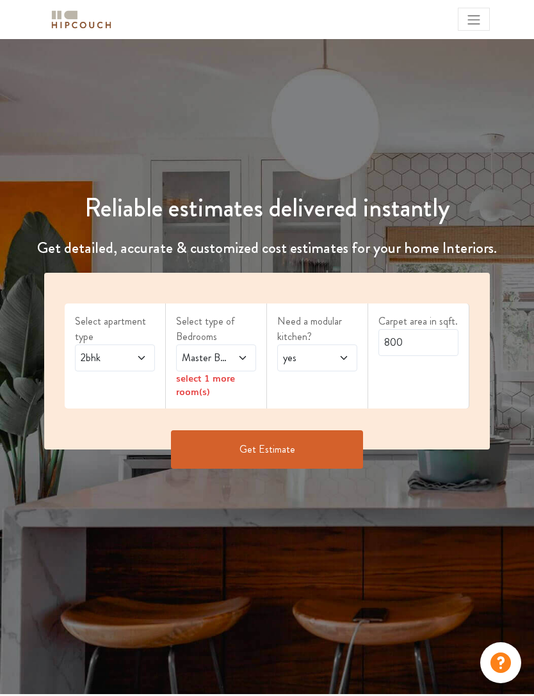
click at [149, 363] on div "2bhk" at bounding box center [115, 358] width 80 height 27
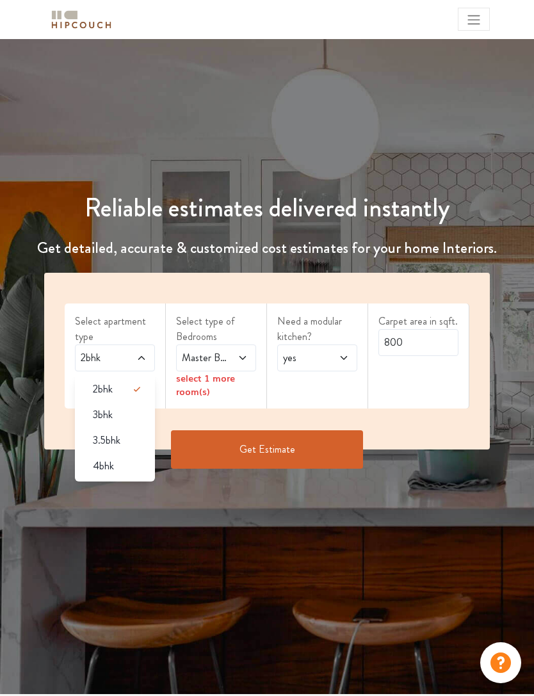
click at [124, 534] on div "Reliable estimates delivered instantly Get detailed, accurate & customized cost…" at bounding box center [267, 366] width 534 height 655
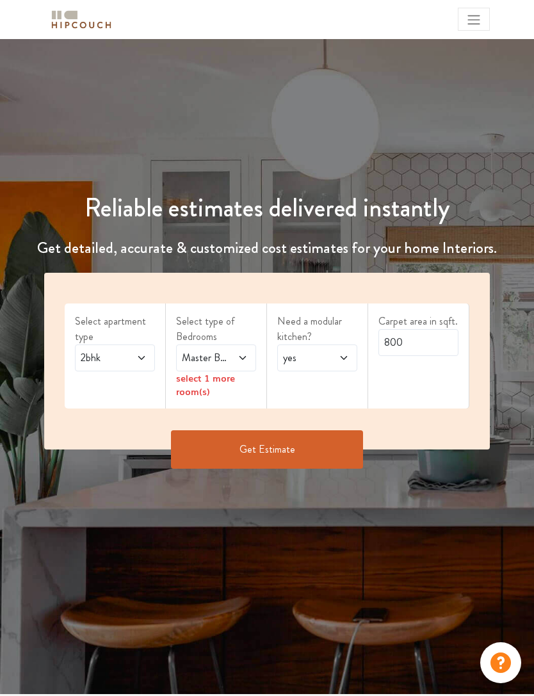
click at [482, 10] on button "Toggle navigation" at bounding box center [474, 19] width 32 height 23
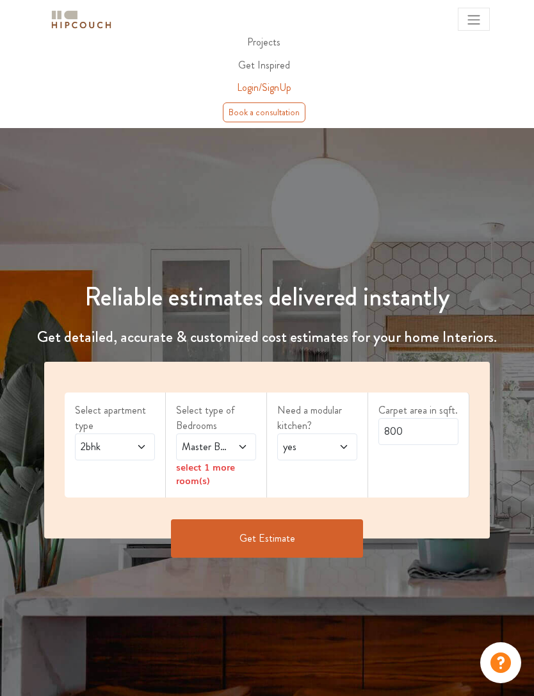
click at [267, 44] on span "Projects" at bounding box center [263, 42] width 33 height 15
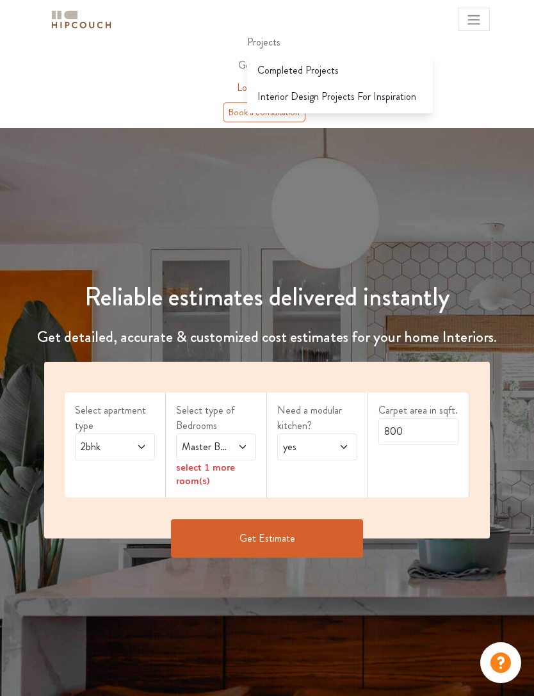
click at [377, 154] on div "Reliable estimates delivered instantly Get detailed, accurate & customized cost…" at bounding box center [267, 455] width 534 height 655
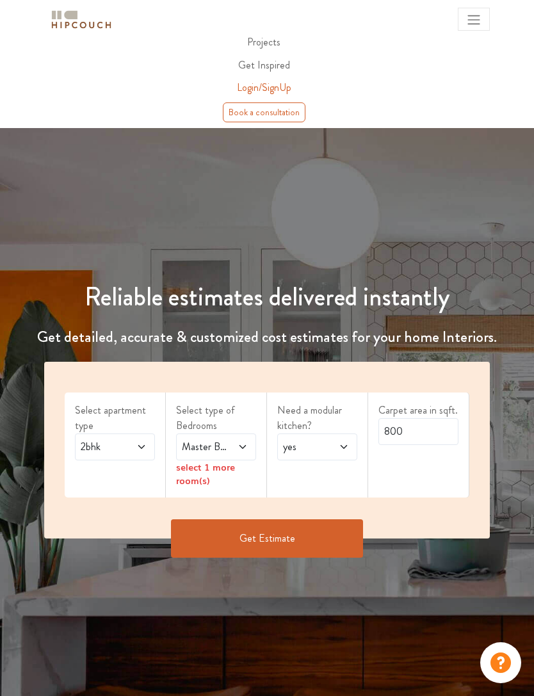
click at [468, 18] on span "Toggle navigation" at bounding box center [473, 19] width 15 height 15
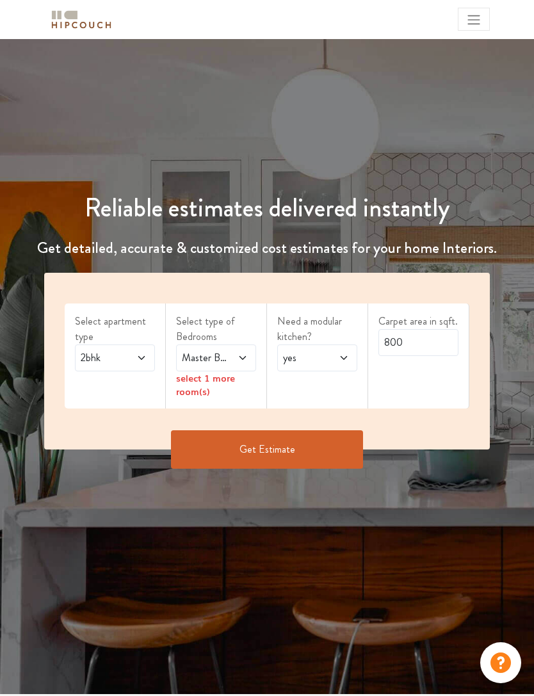
click at [135, 357] on span at bounding box center [137, 357] width 17 height 15
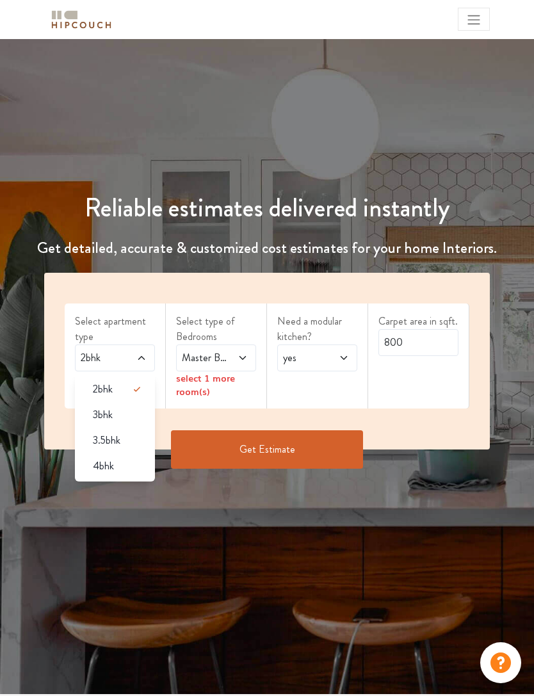
click at [123, 470] on div "4bhk" at bounding box center [119, 466] width 72 height 15
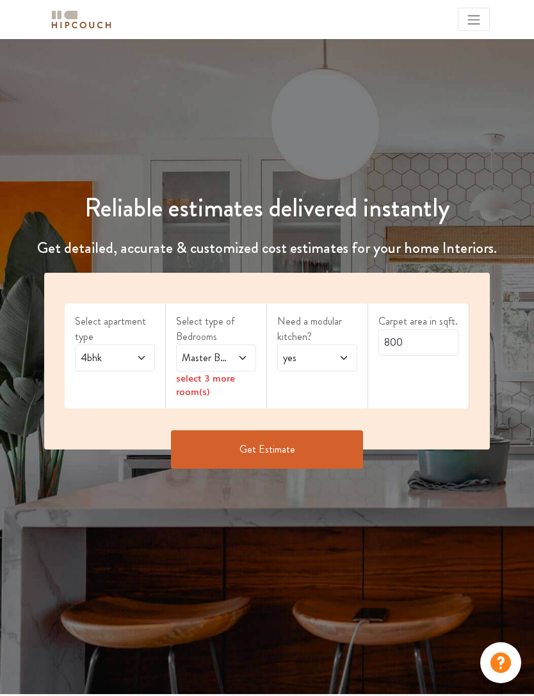
click at [241, 360] on icon at bounding box center [243, 358] width 10 height 10
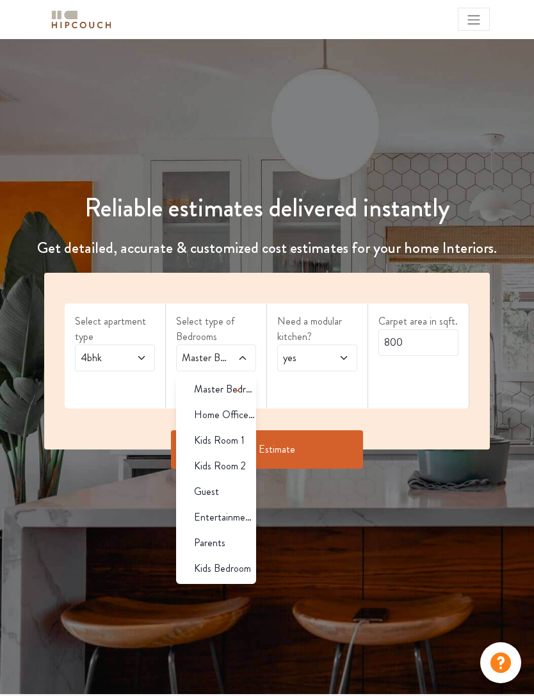
click at [231, 391] on icon at bounding box center [238, 389] width 15 height 15
click at [340, 358] on icon at bounding box center [344, 358] width 10 height 10
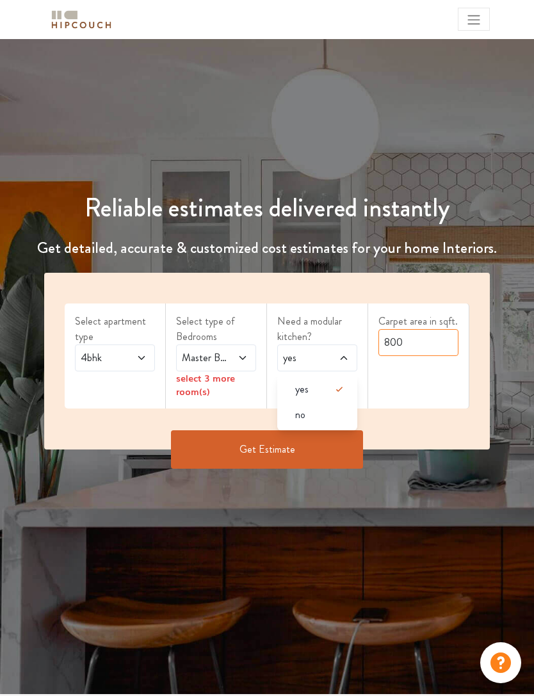
click at [427, 347] on input "800" at bounding box center [419, 342] width 80 height 27
type input "80"
type input "4"
type input "4000"
click at [277, 447] on button "Get Estimate" at bounding box center [267, 450] width 192 height 38
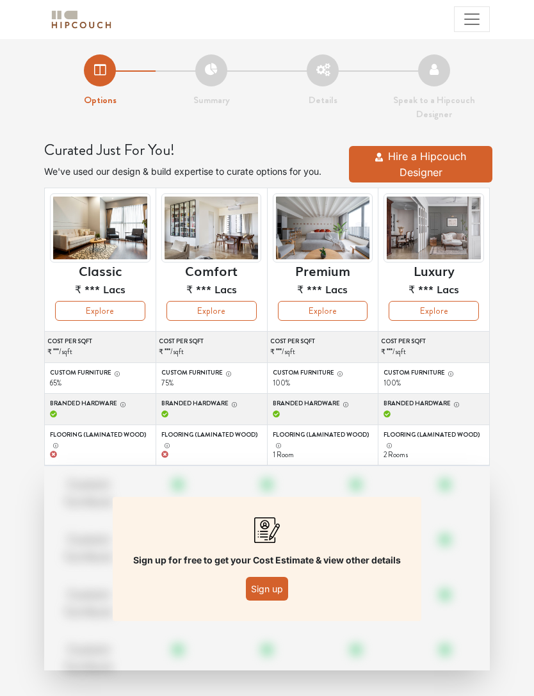
click at [227, 308] on button "Explore" at bounding box center [212, 311] width 90 height 20
